Goal: Task Accomplishment & Management: Use online tool/utility

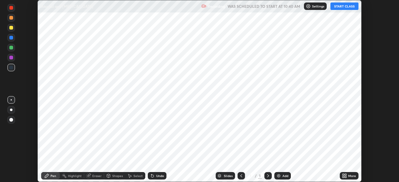
scroll to position [182, 399]
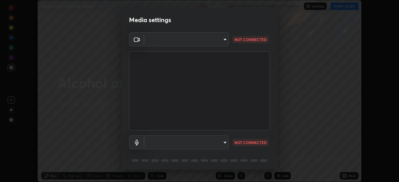
type input "6fd5a11214182fe3dbcd63879dc51230d69f1da36812afabedb7f77605f255ed"
type input "38ea354b2dbca89d4c08b2859db5d203fcffb2fd6d8edeae3d4b8a6abd2f0573"
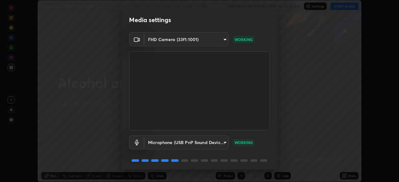
scroll to position [22, 0]
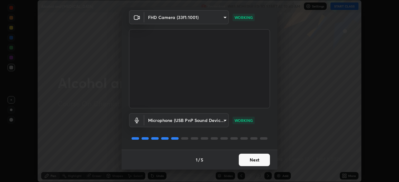
click at [257, 161] on button "Next" at bounding box center [254, 160] width 31 height 12
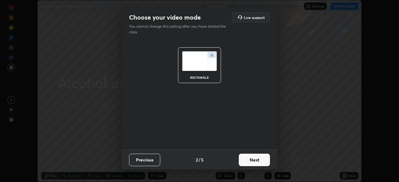
scroll to position [0, 0]
click at [259, 161] on button "Next" at bounding box center [254, 160] width 31 height 12
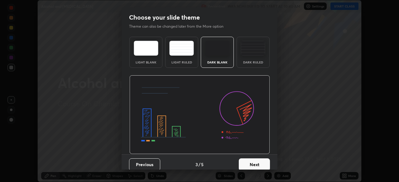
click at [262, 164] on button "Next" at bounding box center [254, 165] width 31 height 12
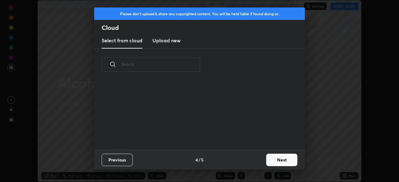
click at [273, 161] on button "Next" at bounding box center [281, 160] width 31 height 12
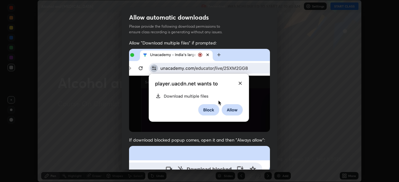
click at [238, 84] on img at bounding box center [199, 90] width 141 height 83
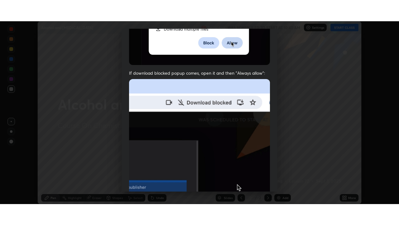
scroll to position [149, 0]
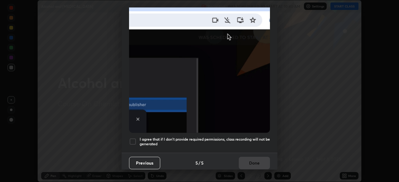
click at [134, 139] on div at bounding box center [132, 141] width 7 height 7
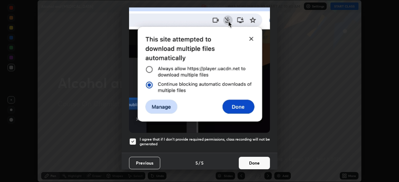
click at [250, 161] on button "Done" at bounding box center [254, 163] width 31 height 12
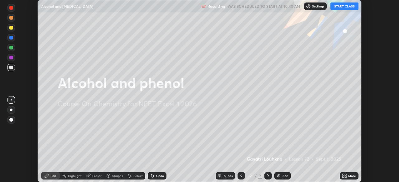
click at [343, 7] on button "START CLASS" at bounding box center [345, 5] width 28 height 7
click at [346, 175] on icon at bounding box center [346, 175] width 2 height 2
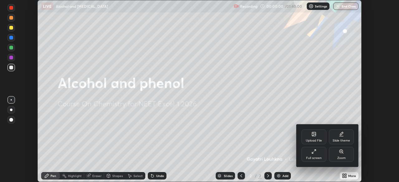
click at [313, 152] on icon at bounding box center [314, 151] width 5 height 5
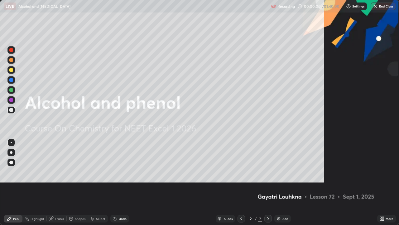
scroll to position [225, 399]
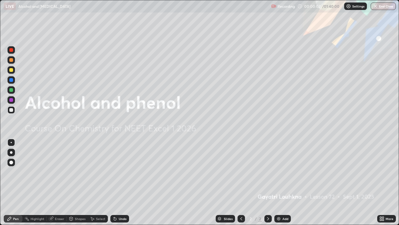
click at [283, 182] on div "Add" at bounding box center [286, 218] width 6 height 3
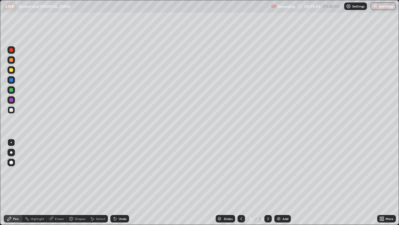
click at [53, 182] on div "Eraser" at bounding box center [57, 218] width 20 height 7
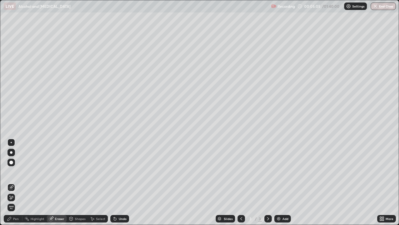
click at [14, 182] on div "Pen" at bounding box center [16, 218] width 6 height 3
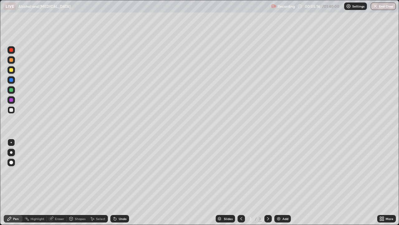
click at [73, 182] on div "Shapes" at bounding box center [77, 218] width 21 height 7
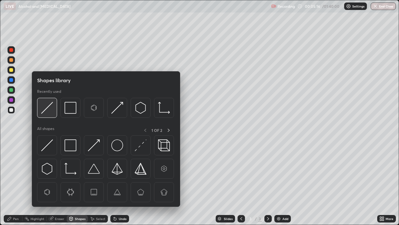
click at [47, 114] on div at bounding box center [47, 108] width 20 height 20
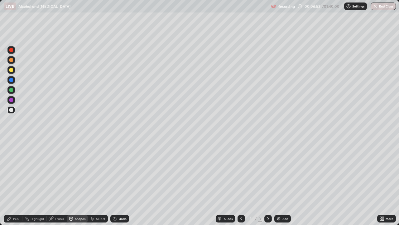
click at [10, 70] on div at bounding box center [11, 70] width 4 height 4
click at [14, 182] on div "Pen" at bounding box center [16, 218] width 6 height 3
click at [11, 91] on div at bounding box center [11, 90] width 4 height 4
click at [63, 182] on div "Eraser" at bounding box center [57, 218] width 20 height 7
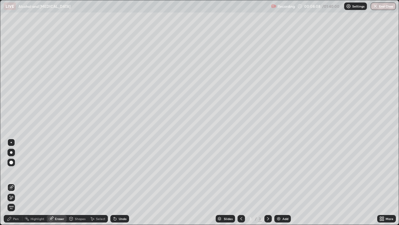
click at [16, 182] on div "Pen" at bounding box center [13, 218] width 19 height 7
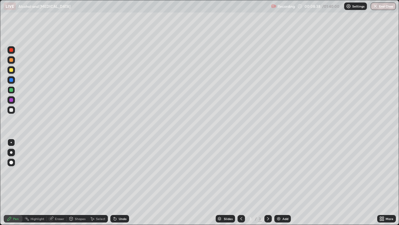
click at [11, 111] on div at bounding box center [11, 110] width 4 height 4
click at [14, 102] on div at bounding box center [10, 99] width 7 height 7
click at [11, 80] on div at bounding box center [11, 80] width 4 height 4
click at [11, 111] on div at bounding box center [11, 110] width 4 height 4
click at [14, 100] on div at bounding box center [10, 99] width 7 height 7
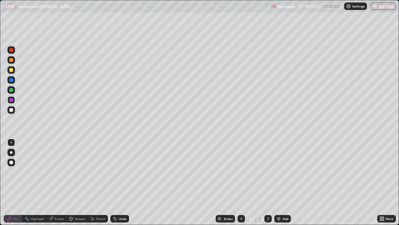
click at [12, 112] on div at bounding box center [10, 109] width 7 height 7
click at [276, 182] on img at bounding box center [278, 218] width 5 height 5
click at [76, 182] on div "Shapes" at bounding box center [80, 218] width 11 height 3
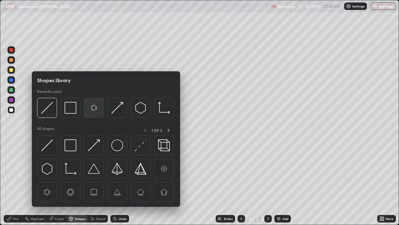
click at [95, 109] on img at bounding box center [94, 108] width 12 height 12
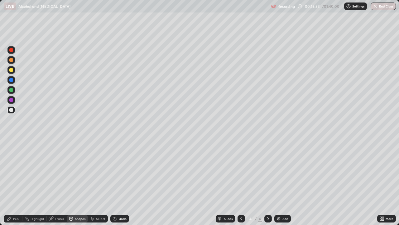
click at [19, 182] on div "Pen" at bounding box center [13, 218] width 19 height 7
click at [12, 70] on div at bounding box center [11, 70] width 4 height 4
click at [59, 182] on div "Eraser" at bounding box center [59, 218] width 9 height 3
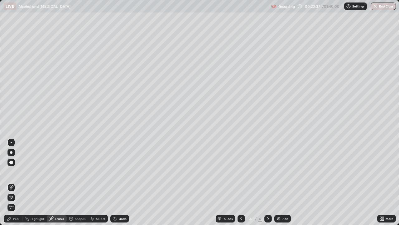
click at [20, 182] on div "Pen" at bounding box center [13, 218] width 19 height 7
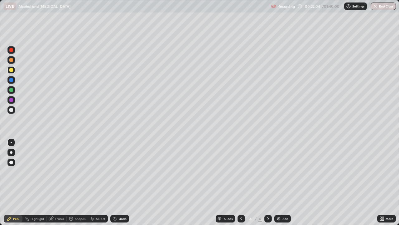
click at [56, 182] on div "Eraser" at bounding box center [57, 218] width 20 height 7
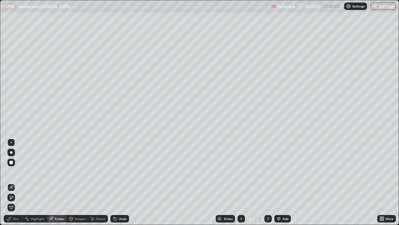
click at [56, 182] on div "Eraser" at bounding box center [57, 218] width 20 height 7
click at [17, 182] on div "Pen" at bounding box center [16, 218] width 6 height 3
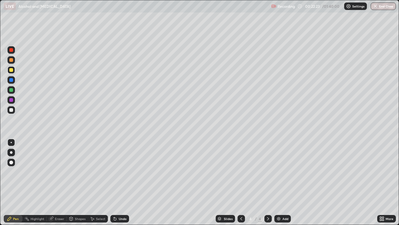
click at [57, 182] on div "Eraser" at bounding box center [59, 218] width 9 height 3
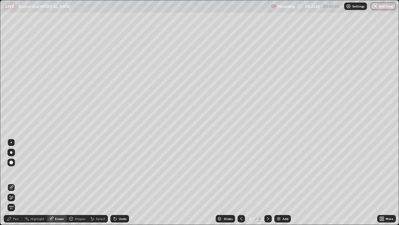
click at [17, 182] on div "Pen" at bounding box center [16, 218] width 6 height 3
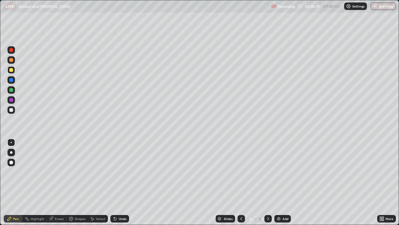
click at [278, 182] on img at bounding box center [278, 218] width 5 height 5
click at [14, 90] on div at bounding box center [10, 89] width 7 height 7
click at [11, 101] on div at bounding box center [11, 100] width 4 height 4
click at [275, 182] on div "Add" at bounding box center [282, 218] width 17 height 7
click at [80, 182] on div "Shapes" at bounding box center [77, 218] width 21 height 7
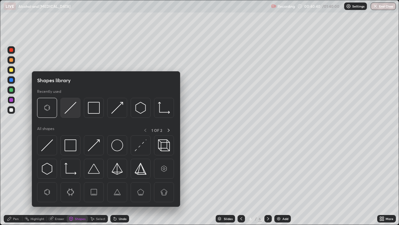
click at [63, 113] on div at bounding box center [70, 108] width 20 height 20
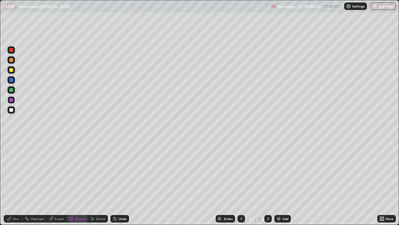
click at [18, 182] on div "Pen" at bounding box center [16, 218] width 6 height 3
click at [10, 109] on div at bounding box center [11, 110] width 4 height 4
click at [12, 100] on div at bounding box center [11, 100] width 4 height 4
click at [13, 91] on div at bounding box center [10, 89] width 7 height 7
click at [11, 70] on div at bounding box center [11, 70] width 4 height 4
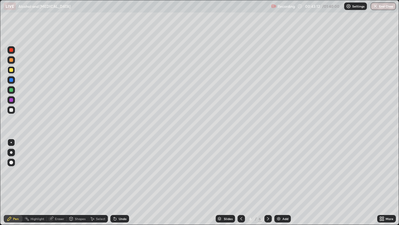
click at [11, 110] on div at bounding box center [11, 110] width 4 height 4
click at [15, 91] on div at bounding box center [10, 89] width 7 height 7
click at [12, 71] on div at bounding box center [11, 70] width 4 height 4
click at [278, 182] on img at bounding box center [278, 218] width 5 height 5
click at [14, 112] on div at bounding box center [10, 109] width 7 height 7
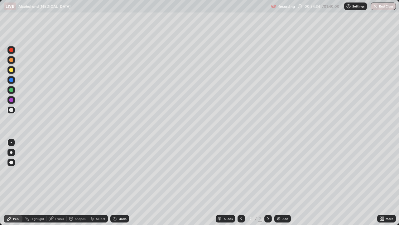
click at [74, 182] on div "Shapes" at bounding box center [77, 218] width 21 height 7
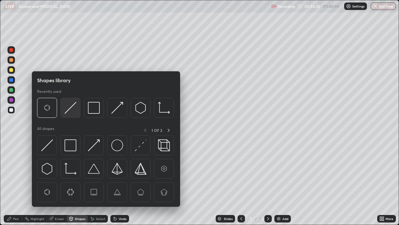
click at [68, 113] on img at bounding box center [71, 108] width 12 height 12
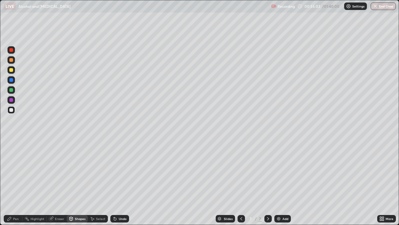
click at [14, 182] on div "Pen" at bounding box center [16, 218] width 6 height 3
click at [11, 70] on div at bounding box center [11, 70] width 4 height 4
click at [59, 182] on div "Eraser" at bounding box center [57, 218] width 20 height 7
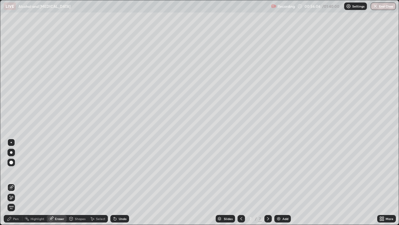
click at [15, 182] on div "Pen" at bounding box center [16, 218] width 6 height 3
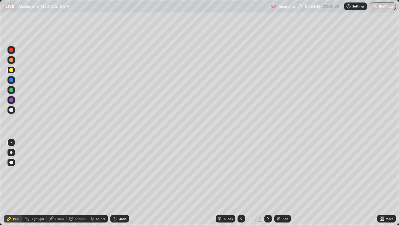
click at [62, 182] on div "Eraser" at bounding box center [59, 218] width 9 height 3
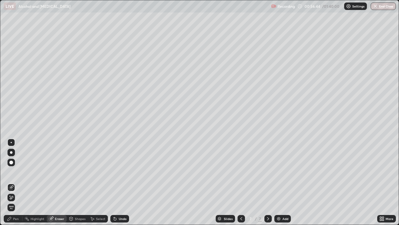
click at [16, 182] on div "Pen" at bounding box center [16, 218] width 6 height 3
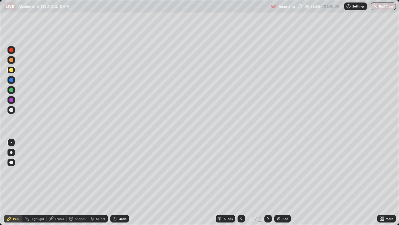
click at [12, 110] on div at bounding box center [11, 110] width 4 height 4
click at [11, 70] on div at bounding box center [11, 70] width 4 height 4
click at [11, 90] on div at bounding box center [11, 90] width 4 height 4
click at [283, 182] on div "Add" at bounding box center [282, 218] width 17 height 7
click at [241, 182] on icon at bounding box center [241, 218] width 5 height 5
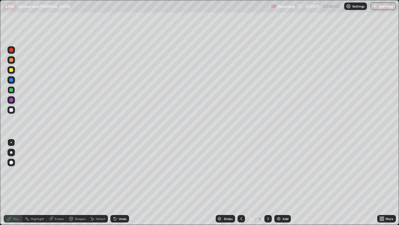
click at [268, 182] on icon at bounding box center [268, 218] width 5 height 5
click at [77, 182] on div "Shapes" at bounding box center [80, 218] width 11 height 3
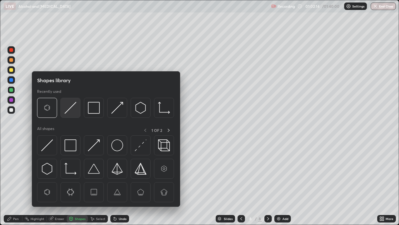
click at [70, 110] on img at bounding box center [71, 108] width 12 height 12
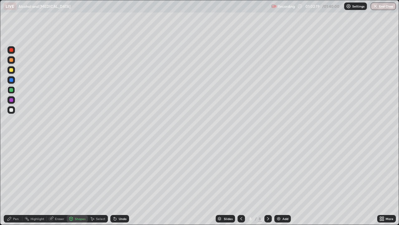
click at [18, 182] on div "Pen" at bounding box center [16, 218] width 6 height 3
click at [14, 111] on div at bounding box center [10, 109] width 7 height 7
click at [241, 182] on icon at bounding box center [241, 218] width 5 height 5
click at [268, 182] on icon at bounding box center [268, 218] width 5 height 5
click at [10, 71] on div at bounding box center [11, 70] width 4 height 4
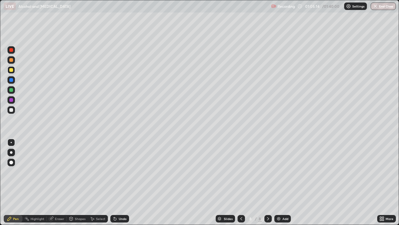
click at [12, 51] on div at bounding box center [11, 50] width 4 height 4
click at [13, 111] on div at bounding box center [10, 109] width 7 height 7
click at [11, 81] on div at bounding box center [11, 80] width 4 height 4
click at [11, 70] on div at bounding box center [11, 70] width 4 height 4
click at [11, 50] on div at bounding box center [11, 50] width 4 height 4
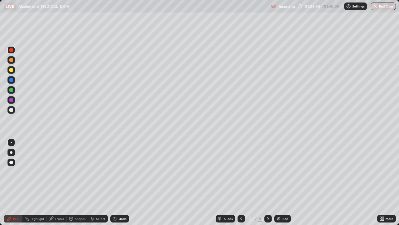
click at [13, 101] on div at bounding box center [10, 99] width 7 height 7
click at [12, 111] on div at bounding box center [11, 110] width 4 height 4
click at [12, 90] on div at bounding box center [11, 90] width 4 height 4
click at [11, 111] on div at bounding box center [11, 110] width 4 height 4
click at [10, 99] on div at bounding box center [11, 100] width 4 height 4
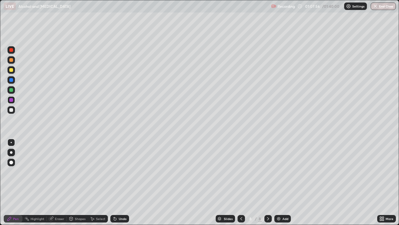
click at [11, 110] on div at bounding box center [11, 110] width 4 height 4
click at [11, 90] on div at bounding box center [11, 90] width 4 height 4
click at [12, 111] on div at bounding box center [11, 110] width 4 height 4
click at [13, 111] on div at bounding box center [11, 110] width 4 height 4
click at [61, 182] on div "Eraser" at bounding box center [59, 218] width 9 height 3
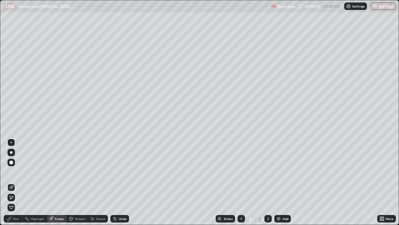
click at [16, 182] on div "Pen" at bounding box center [16, 218] width 6 height 3
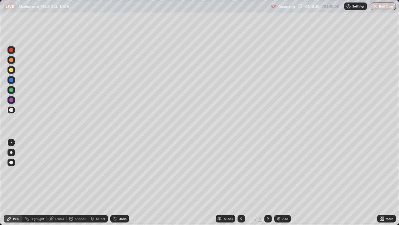
click at [13, 90] on div at bounding box center [10, 89] width 7 height 7
click at [14, 82] on div at bounding box center [10, 79] width 7 height 7
click at [13, 111] on div at bounding box center [10, 109] width 7 height 7
click at [12, 81] on div at bounding box center [11, 80] width 4 height 4
click at [13, 101] on div at bounding box center [11, 100] width 4 height 4
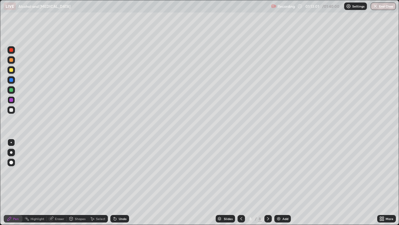
click at [13, 109] on div at bounding box center [11, 110] width 4 height 4
click at [58, 182] on div "Eraser" at bounding box center [59, 218] width 9 height 3
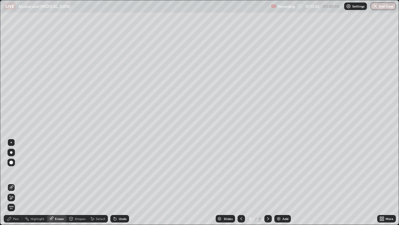
click at [17, 182] on div "Pen" at bounding box center [16, 218] width 6 height 3
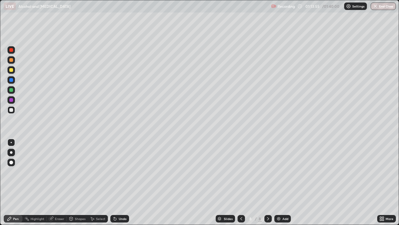
click at [11, 52] on div at bounding box center [10, 49] width 7 height 7
click at [13, 112] on div at bounding box center [10, 109] width 7 height 7
click at [278, 182] on div "Add" at bounding box center [282, 218] width 17 height 7
click at [10, 50] on div at bounding box center [11, 50] width 4 height 4
click at [11, 80] on div at bounding box center [11, 80] width 4 height 4
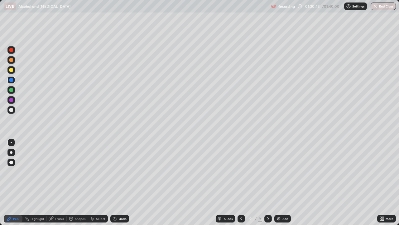
click at [13, 111] on div at bounding box center [10, 109] width 7 height 7
click at [13, 110] on div at bounding box center [10, 109] width 7 height 7
click at [12, 70] on div at bounding box center [11, 70] width 4 height 4
click at [14, 113] on div at bounding box center [10, 110] width 7 height 10
click at [279, 182] on img at bounding box center [278, 218] width 5 height 5
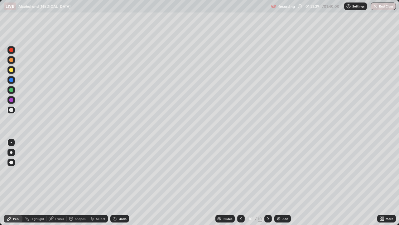
click at [12, 70] on div at bounding box center [11, 70] width 4 height 4
click at [13, 110] on div at bounding box center [10, 109] width 7 height 7
click at [11, 50] on div at bounding box center [11, 50] width 4 height 4
click at [238, 182] on div at bounding box center [240, 218] width 7 height 7
click at [240, 182] on icon at bounding box center [241, 218] width 5 height 5
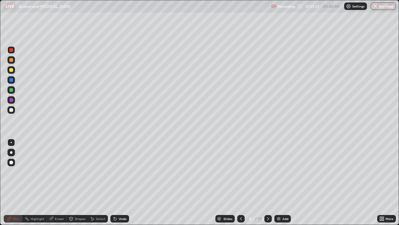
click at [264, 182] on div at bounding box center [267, 218] width 7 height 7
click at [260, 182] on div "10" at bounding box center [260, 218] width 4 height 6
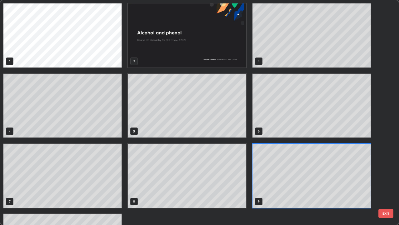
scroll to position [222, 395]
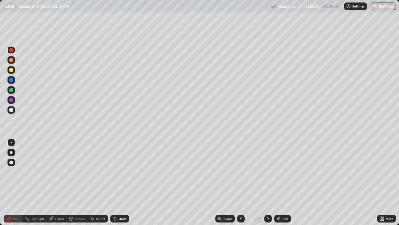
click at [266, 182] on icon at bounding box center [268, 218] width 5 height 5
click at [276, 182] on img at bounding box center [278, 218] width 5 height 5
click at [9, 109] on div at bounding box center [11, 110] width 4 height 4
click at [76, 182] on div "Shapes" at bounding box center [80, 218] width 11 height 3
click at [18, 182] on div "Pen" at bounding box center [16, 218] width 6 height 3
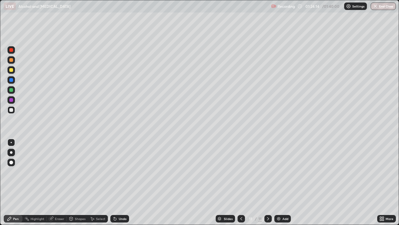
click at [10, 51] on div at bounding box center [11, 50] width 4 height 4
click at [11, 99] on div at bounding box center [11, 100] width 4 height 4
click at [12, 91] on div at bounding box center [11, 90] width 4 height 4
click at [11, 50] on div at bounding box center [11, 50] width 4 height 4
click at [11, 99] on div at bounding box center [11, 100] width 4 height 4
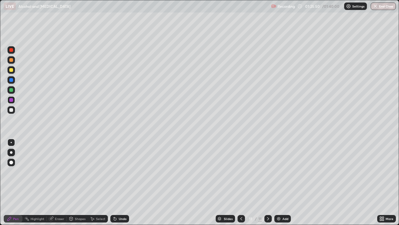
click at [12, 91] on div at bounding box center [11, 90] width 4 height 4
click at [10, 108] on div at bounding box center [11, 110] width 4 height 4
click at [74, 182] on div "Shapes" at bounding box center [77, 218] width 21 height 7
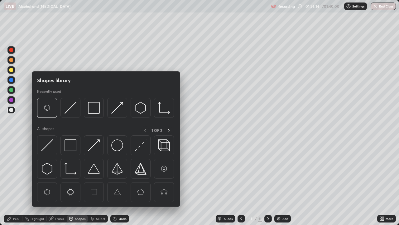
click at [56, 182] on div "Eraser" at bounding box center [59, 218] width 9 height 3
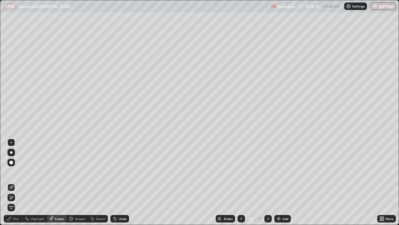
click at [10, 182] on icon at bounding box center [9, 218] width 4 height 4
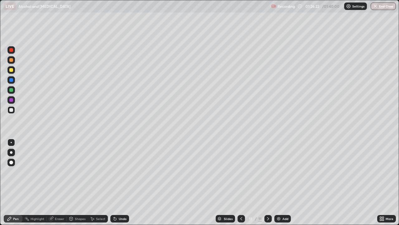
click at [12, 50] on div at bounding box center [11, 50] width 4 height 4
click at [11, 110] on div at bounding box center [11, 110] width 4 height 4
click at [14, 90] on div at bounding box center [10, 89] width 7 height 7
click at [14, 111] on div at bounding box center [10, 109] width 7 height 7
click at [14, 100] on div at bounding box center [10, 99] width 7 height 7
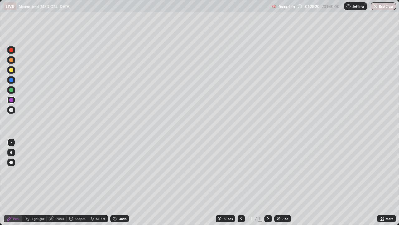
click at [279, 182] on img at bounding box center [278, 218] width 5 height 5
click at [76, 182] on div "Shapes" at bounding box center [80, 218] width 11 height 3
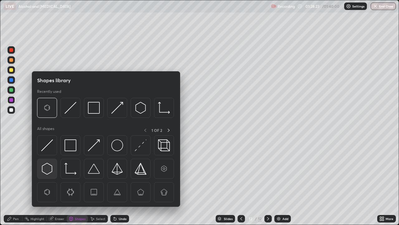
click at [51, 167] on img at bounding box center [47, 168] width 12 height 12
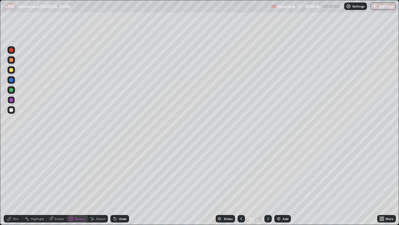
click at [17, 182] on div "Pen" at bounding box center [16, 218] width 6 height 3
click at [12, 111] on div at bounding box center [11, 110] width 4 height 4
click at [77, 182] on div "Shapes" at bounding box center [77, 218] width 21 height 7
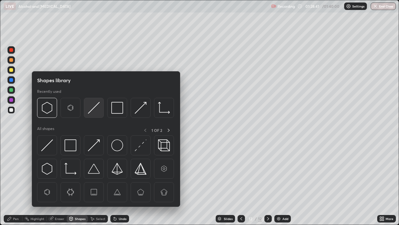
click at [94, 112] on img at bounding box center [94, 108] width 12 height 12
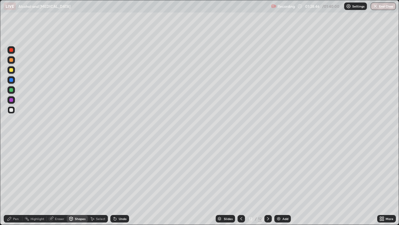
click at [16, 182] on div "Pen" at bounding box center [16, 218] width 6 height 3
click at [14, 91] on div at bounding box center [10, 89] width 7 height 7
click at [242, 182] on div at bounding box center [241, 218] width 7 height 7
click at [268, 182] on icon at bounding box center [268, 218] width 5 height 5
click at [14, 100] on div at bounding box center [10, 99] width 7 height 7
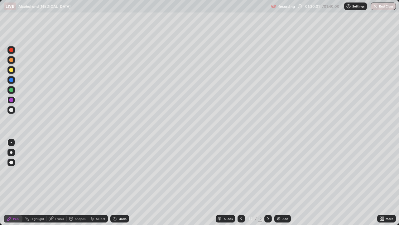
click at [12, 51] on div at bounding box center [11, 50] width 4 height 4
click at [278, 182] on img at bounding box center [278, 218] width 5 height 5
click at [12, 109] on div at bounding box center [11, 110] width 4 height 4
click at [11, 110] on div at bounding box center [11, 110] width 4 height 4
click at [10, 90] on div at bounding box center [11, 90] width 4 height 4
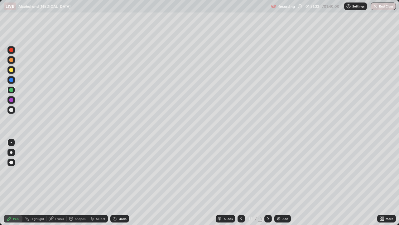
click at [10, 108] on div at bounding box center [11, 110] width 4 height 4
click at [14, 70] on div at bounding box center [10, 69] width 7 height 7
click at [11, 80] on div at bounding box center [11, 80] width 4 height 4
click at [10, 110] on div at bounding box center [11, 110] width 4 height 4
click at [12, 91] on div at bounding box center [11, 90] width 4 height 4
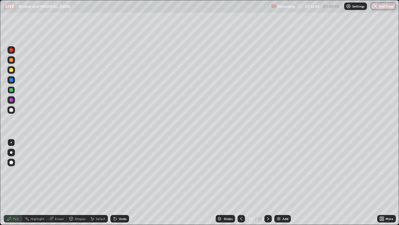
click at [58, 182] on div "Eraser" at bounding box center [59, 218] width 9 height 3
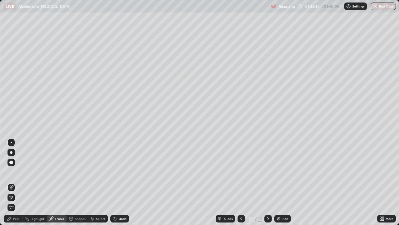
click at [16, 182] on div "Pen" at bounding box center [16, 218] width 6 height 3
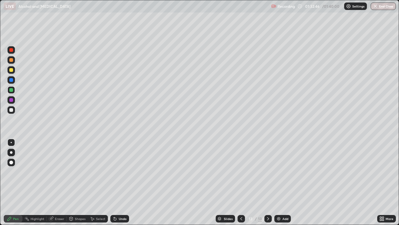
click at [12, 101] on div at bounding box center [11, 100] width 4 height 4
click at [12, 70] on div at bounding box center [11, 70] width 4 height 4
click at [278, 182] on img at bounding box center [278, 218] width 5 height 5
click at [11, 111] on div at bounding box center [11, 110] width 4 height 4
click at [11, 70] on div at bounding box center [11, 70] width 4 height 4
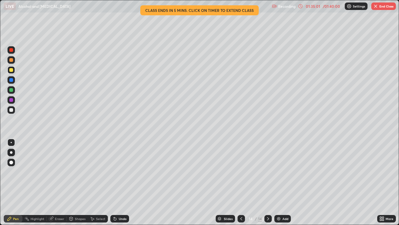
click at [11, 80] on div at bounding box center [11, 80] width 4 height 4
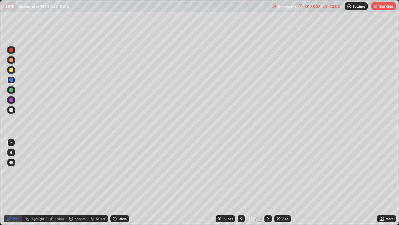
click at [11, 110] on div at bounding box center [11, 110] width 4 height 4
click at [241, 182] on icon at bounding box center [241, 218] width 5 height 5
click at [268, 182] on icon at bounding box center [268, 218] width 5 height 5
click at [241, 182] on icon at bounding box center [241, 218] width 5 height 5
click at [268, 182] on icon at bounding box center [268, 218] width 5 height 5
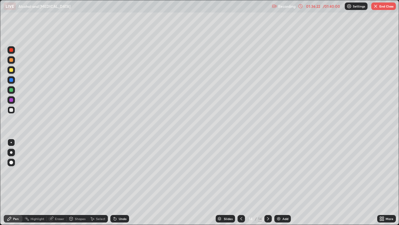
click at [10, 110] on div at bounding box center [11, 110] width 4 height 4
click at [240, 182] on icon at bounding box center [241, 218] width 5 height 5
click at [241, 182] on icon at bounding box center [241, 218] width 2 height 3
click at [240, 182] on icon at bounding box center [241, 218] width 5 height 5
click at [241, 182] on icon at bounding box center [241, 218] width 5 height 5
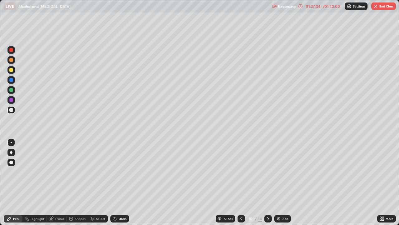
click at [238, 182] on div at bounding box center [241, 218] width 7 height 7
click at [241, 182] on icon at bounding box center [241, 218] width 5 height 5
click at [269, 182] on icon at bounding box center [268, 218] width 5 height 5
click at [382, 9] on button "End Class" at bounding box center [383, 5] width 25 height 7
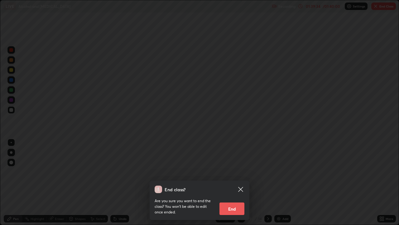
click at [242, 182] on icon at bounding box center [240, 188] width 7 height 7
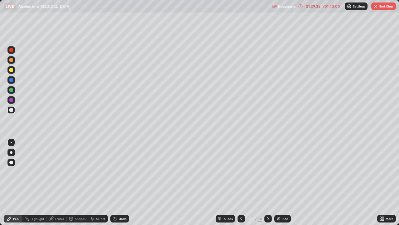
click at [270, 182] on div at bounding box center [267, 218] width 7 height 7
click at [356, 7] on p "Settings" at bounding box center [359, 6] width 12 height 3
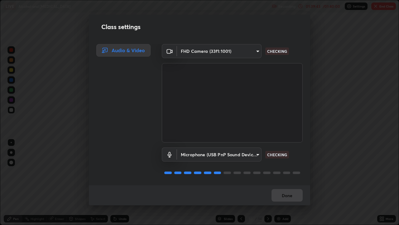
scroll to position [1, 0]
click at [296, 182] on button "Done" at bounding box center [287, 195] width 31 height 12
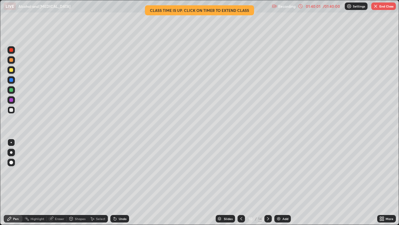
click at [328, 7] on div "/ 01:40:00" at bounding box center [331, 6] width 19 height 4
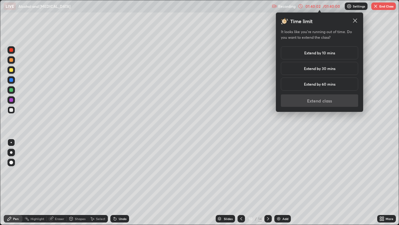
click at [345, 54] on div "Extend by 10 mins" at bounding box center [319, 52] width 77 height 13
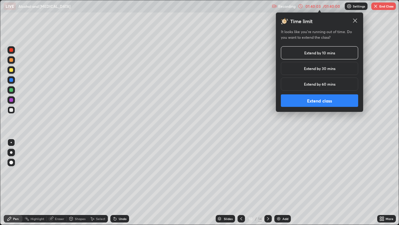
click at [339, 99] on button "Extend class" at bounding box center [319, 100] width 77 height 12
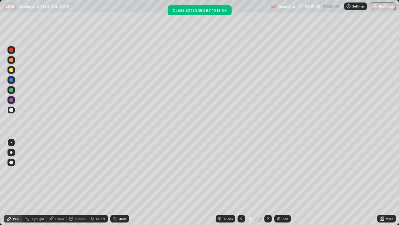
click at [268, 182] on icon at bounding box center [268, 218] width 5 height 5
click at [244, 182] on div at bounding box center [241, 218] width 7 height 7
click at [268, 182] on icon at bounding box center [268, 218] width 5 height 5
click at [267, 182] on icon at bounding box center [268, 218] width 5 height 5
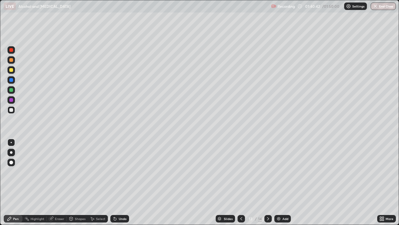
click at [267, 182] on div at bounding box center [267, 218] width 7 height 7
click at [241, 182] on icon at bounding box center [241, 218] width 5 height 5
click at [248, 182] on div "13" at bounding box center [251, 218] width 6 height 4
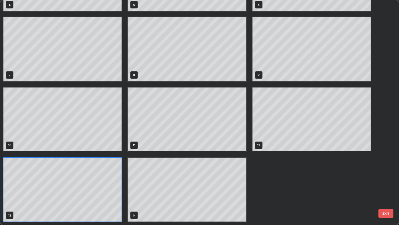
scroll to position [222, 395]
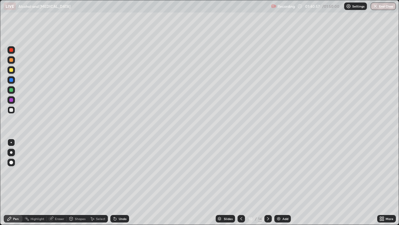
click at [241, 182] on icon at bounding box center [241, 218] width 5 height 5
click at [268, 182] on icon at bounding box center [268, 218] width 5 height 5
click at [289, 182] on div "Add" at bounding box center [282, 218] width 17 height 7
click at [241, 182] on icon at bounding box center [241, 218] width 5 height 5
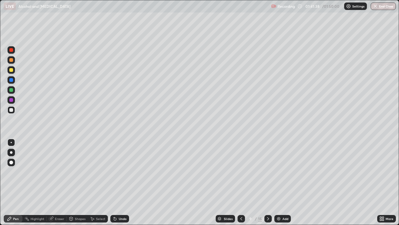
click at [268, 182] on icon at bounding box center [268, 218] width 5 height 5
click at [380, 4] on button "End Class" at bounding box center [383, 5] width 25 height 7
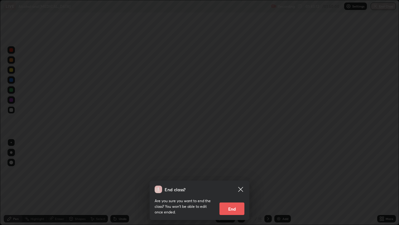
click at [239, 182] on button "End" at bounding box center [232, 208] width 25 height 12
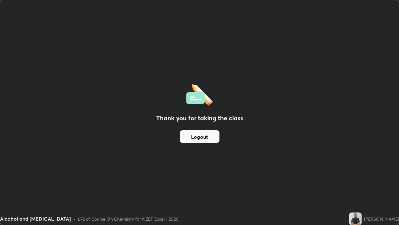
click at [212, 136] on button "Logout" at bounding box center [200, 136] width 40 height 12
